Goal: Participate in discussion: Engage in conversation with other users on a specific topic

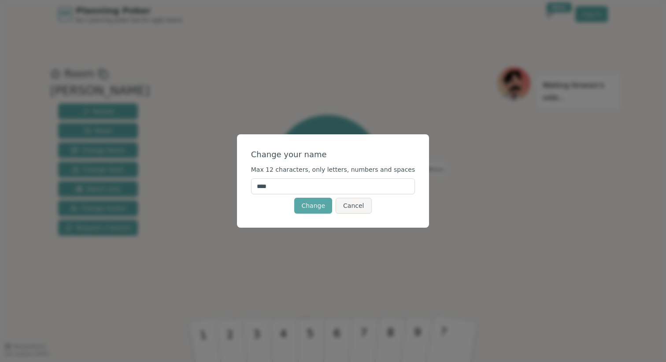
drag, startPoint x: 288, startPoint y: 188, endPoint x: 233, endPoint y: 187, distance: 54.2
click at [233, 187] on div "Change your name Max 12 characters, only letters, numbers and spaces **** Chang…" at bounding box center [333, 181] width 666 height 362
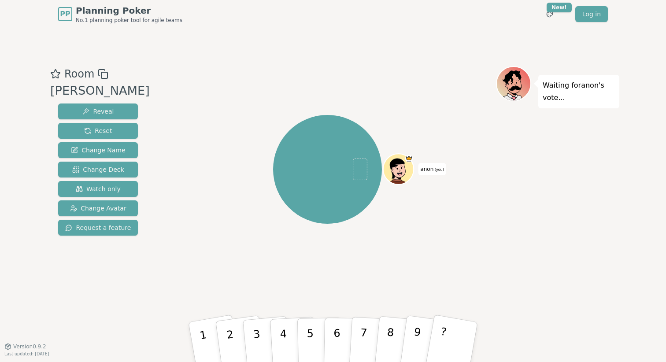
click at [429, 170] on span "anon (you)" at bounding box center [432, 169] width 28 height 12
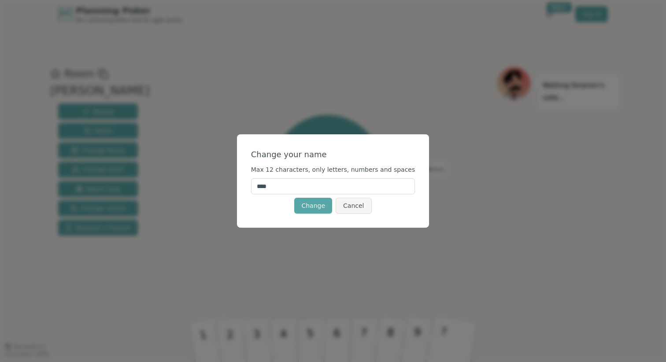
drag, startPoint x: 292, startPoint y: 189, endPoint x: 250, endPoint y: 184, distance: 42.6
click at [250, 184] on div "Change your name Max 12 characters, only letters, numbers and spaces **** Chang…" at bounding box center [333, 180] width 192 height 93
type input "*****"
click at [314, 206] on button "Change" at bounding box center [313, 206] width 38 height 16
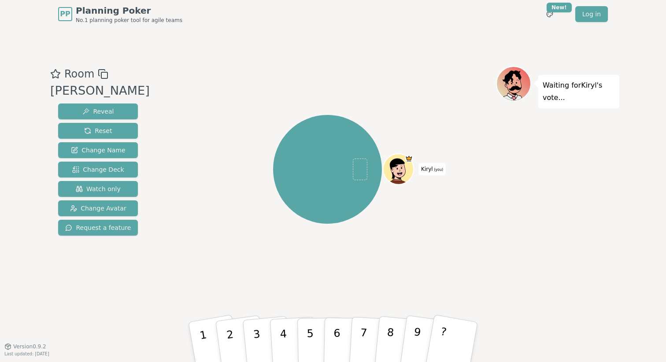
click at [403, 167] on icon at bounding box center [400, 168] width 30 height 3
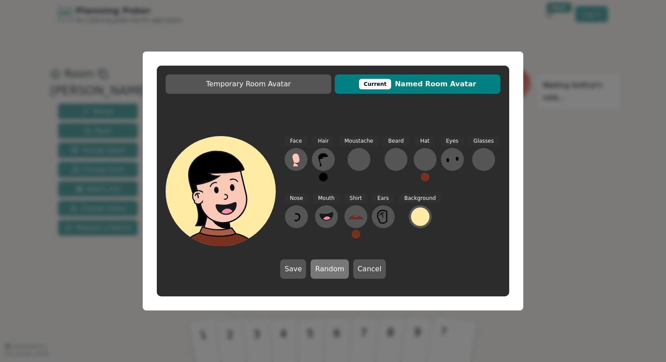
click at [323, 274] on button "Random" at bounding box center [330, 268] width 38 height 19
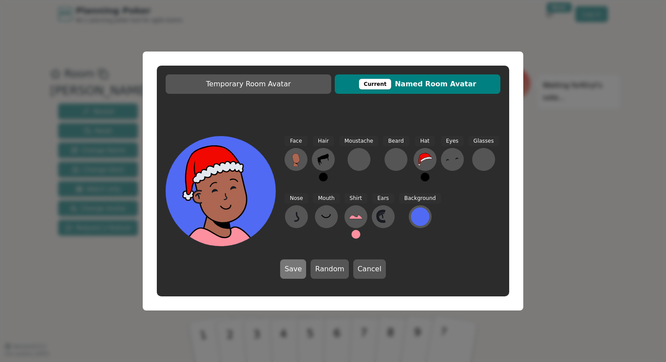
click at [296, 270] on button "Save" at bounding box center [293, 268] width 26 height 19
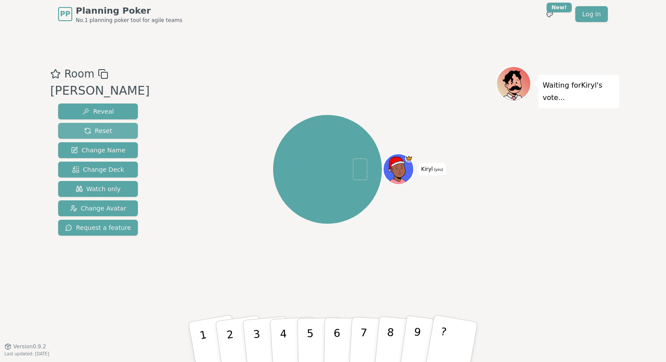
click at [72, 129] on button "Reset" at bounding box center [98, 131] width 80 height 16
click at [412, 159] on span at bounding box center [408, 158] width 7 height 7
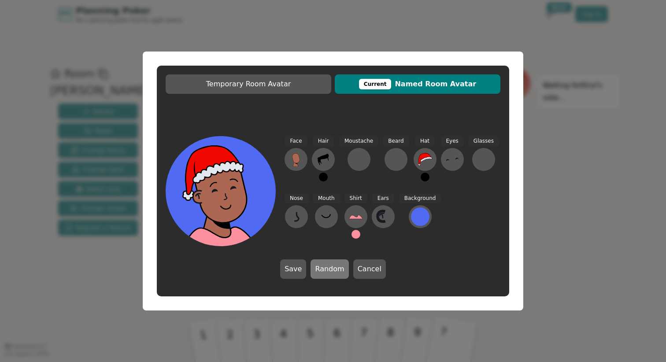
click at [322, 270] on button "Random" at bounding box center [330, 268] width 38 height 19
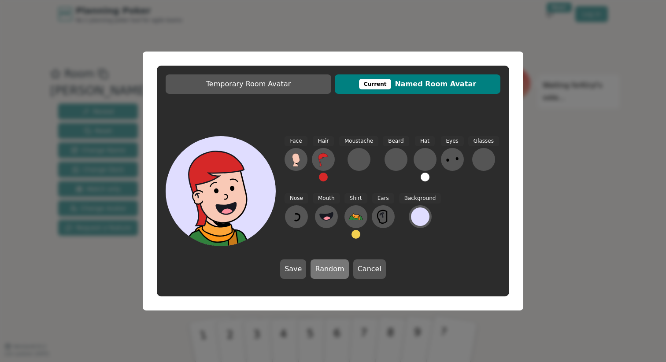
click at [322, 270] on button "Random" at bounding box center [330, 268] width 38 height 19
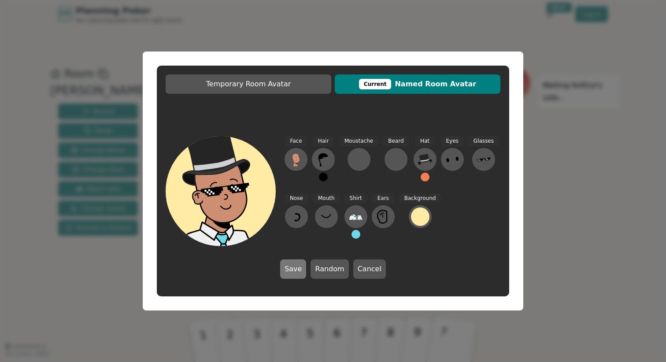
click at [297, 269] on button "Save" at bounding box center [293, 268] width 26 height 19
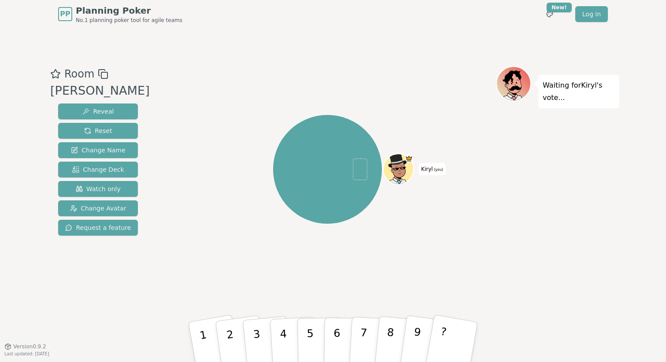
click at [523, 190] on div "Waiting for Kiryl 's vote..." at bounding box center [557, 187] width 123 height 242
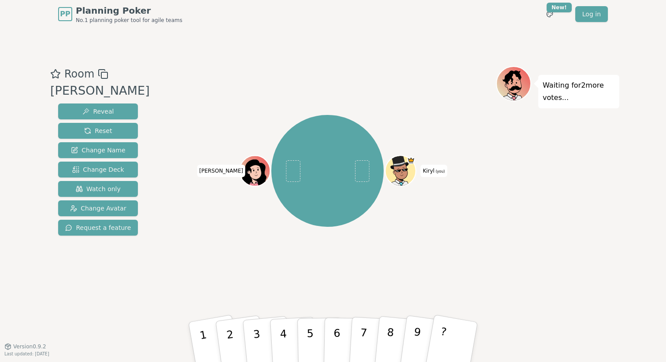
click at [357, 42] on div "Room Beavers Reveal Reset Change Name Change Deck Watch only Change Avatar Requ…" at bounding box center [333, 187] width 573 height 318
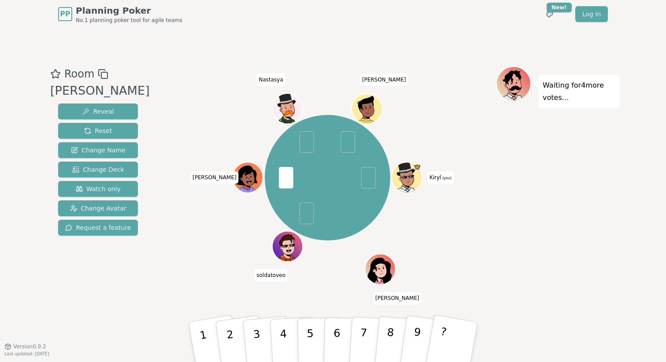
click at [510, 274] on div "Waiting for 4 more votes..." at bounding box center [557, 187] width 123 height 242
click at [252, 338] on button "3" at bounding box center [267, 342] width 50 height 70
click at [154, 279] on div "Room Beavers Reveal Reset Change Name Change Deck Watch only Change Avatar Requ…" at bounding box center [333, 187] width 573 height 242
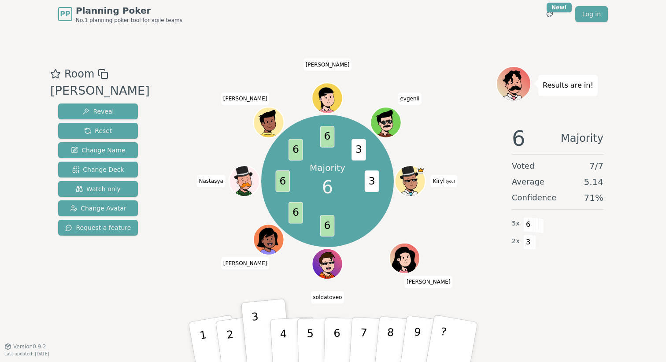
click at [173, 288] on div "Majority 6 3 6 6 6 6 6 3 Kiryl (you) Kate soldatoveo Sergei S Nastasya pavel An…" at bounding box center [327, 187] width 337 height 242
click at [170, 289] on div "Majority 6 3 6 6 6 6 6 3 Kiryl (you) Kate soldatoveo Sergei S Nastasya pavel An…" at bounding box center [327, 187] width 337 height 242
click at [158, 252] on div "Room Beavers Reveal Reset Change Name Change Deck Watch only Change Avatar Requ…" at bounding box center [333, 187] width 573 height 242
click at [335, 333] on button "6" at bounding box center [346, 342] width 45 height 67
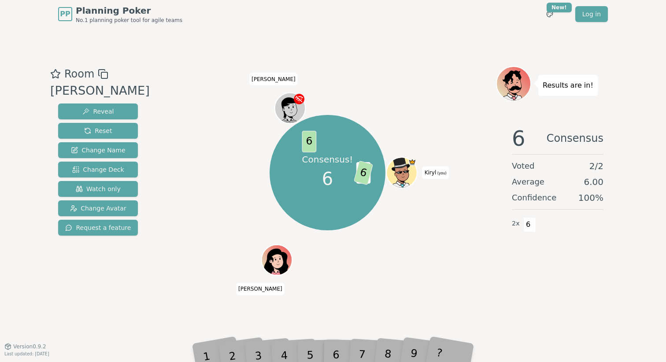
drag, startPoint x: 93, startPoint y: 130, endPoint x: 254, endPoint y: 83, distance: 167.8
click at [93, 130] on span "Reset" at bounding box center [98, 130] width 28 height 9
